Goal: Complete application form: Complete application form

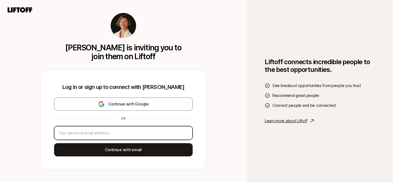
click at [149, 130] on input "email" at bounding box center [123, 133] width 129 height 7
type input "[EMAIL_ADDRESS][DOMAIN_NAME]"
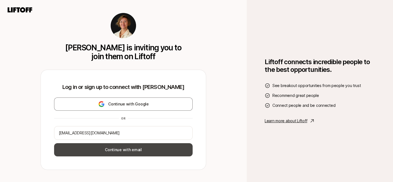
click at [137, 153] on button "Continue with email" at bounding box center [123, 150] width 139 height 13
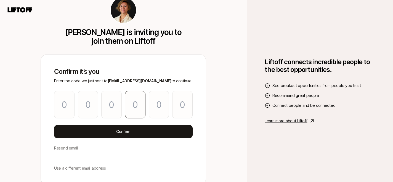
type input "6"
type input "1"
type input "9"
type input "8"
type input "1"
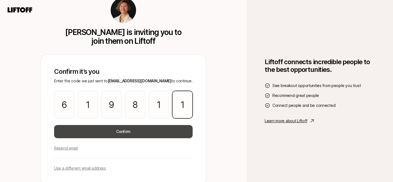
type input "1"
click at [131, 127] on button "Confirm" at bounding box center [123, 131] width 139 height 13
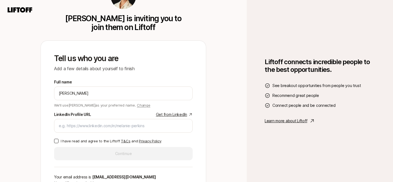
type input "[PERSON_NAME]"
click at [43, 80] on div "Tell us who you are Add a few details about yourself to finish Full name [PERSO…" at bounding box center [123, 120] width 165 height 158
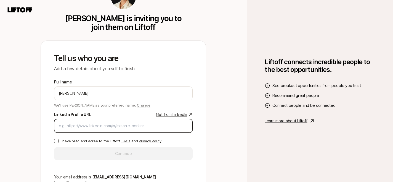
click at [66, 128] on input "LinkedIn Profile URL Get from LinkedIn" at bounding box center [123, 126] width 129 height 7
paste input "[URL][DOMAIN_NAME]"
type input "[URL][DOMAIN_NAME]"
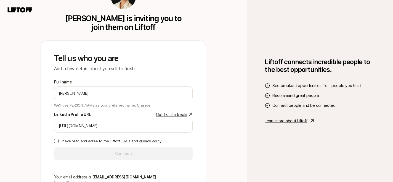
click at [56, 142] on button "I have read and agree to the Liftoff T&Cs and Privacy Policy" at bounding box center [56, 141] width 4 height 4
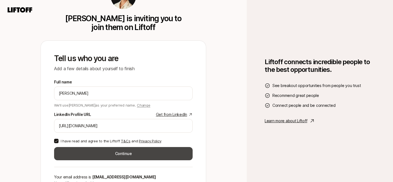
click at [113, 155] on button "Continue" at bounding box center [123, 153] width 139 height 13
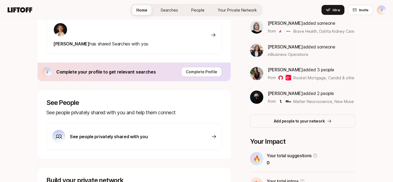
scroll to position [126, 0]
click at [204, 69] on p "Complete Profile" at bounding box center [201, 71] width 31 height 7
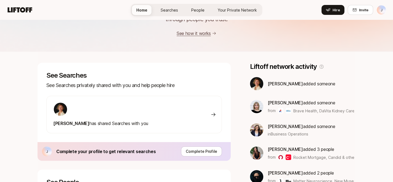
scroll to position [47, 0]
click at [212, 114] on icon at bounding box center [214, 115] width 6 height 6
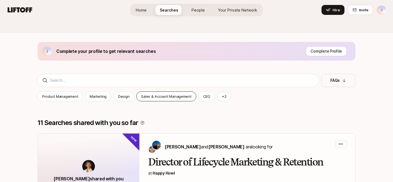
scroll to position [41, 0]
